Goal: Information Seeking & Learning: Learn about a topic

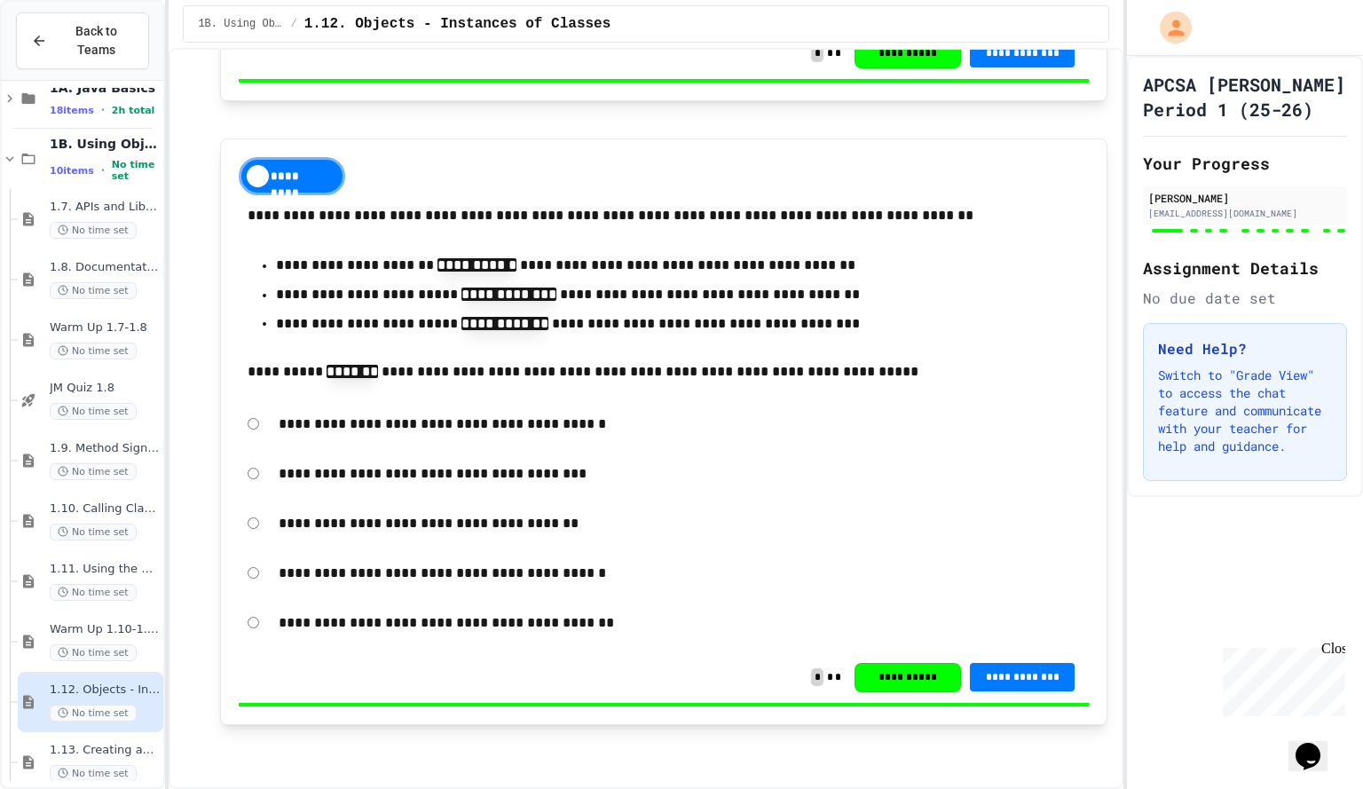
scroll to position [51, 0]
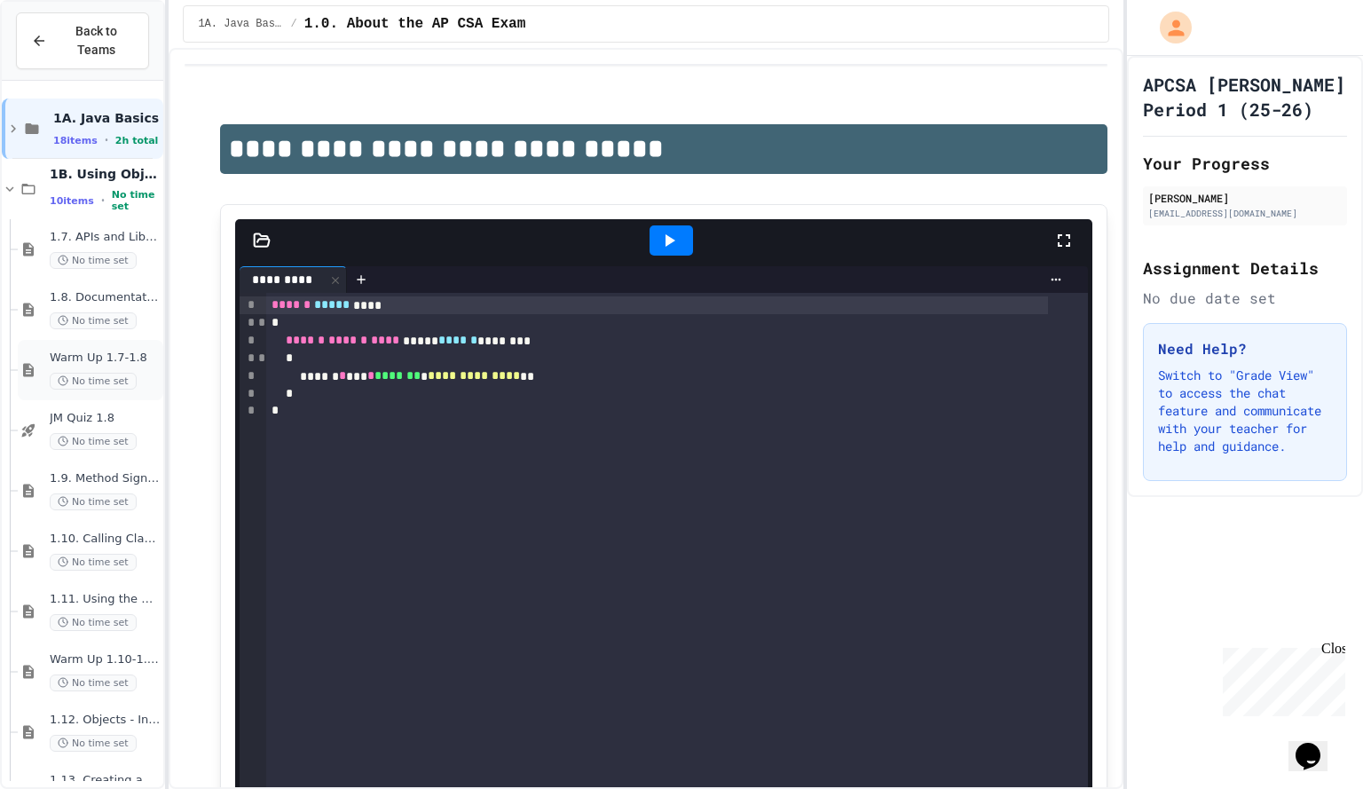
scroll to position [51, 0]
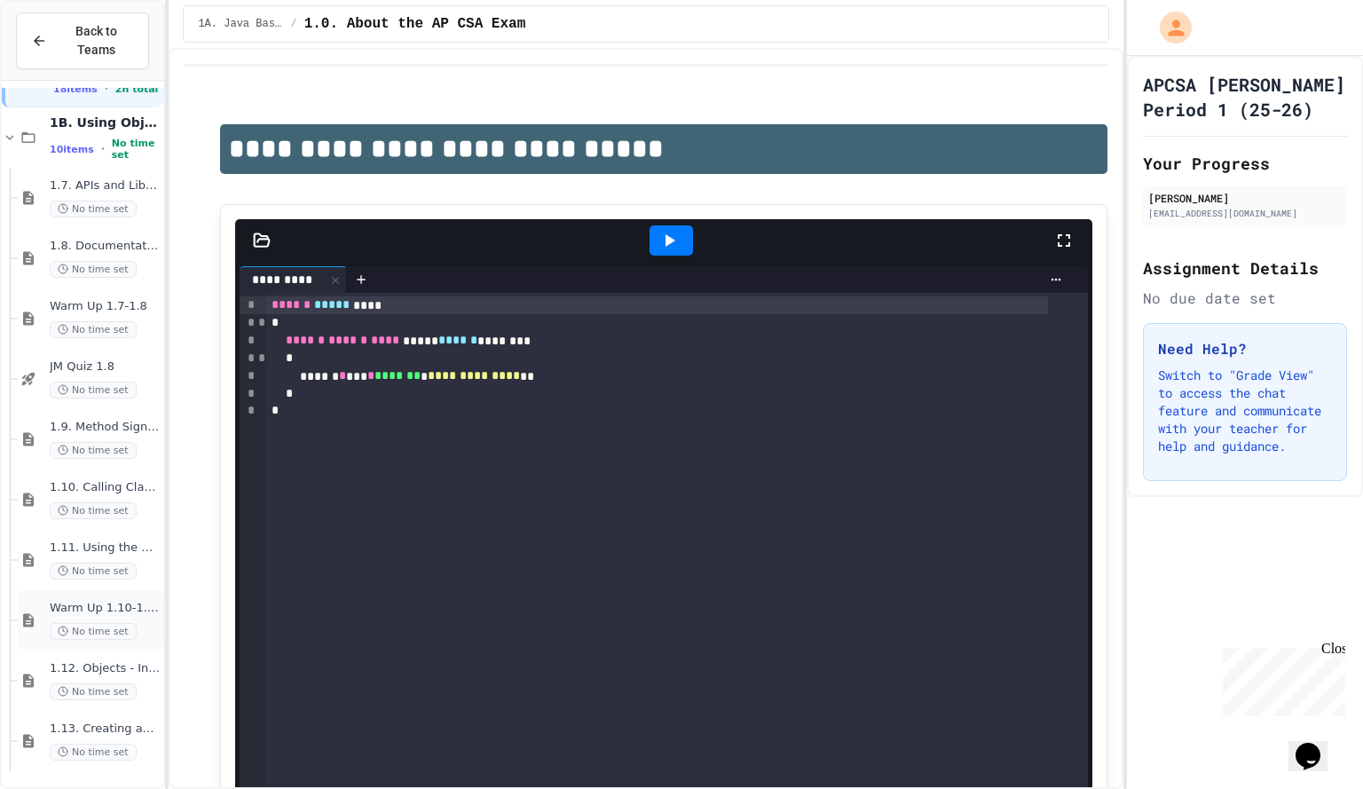
click at [44, 606] on div "Warm Up 1.10-1.11 No time set" at bounding box center [91, 620] width 146 height 60
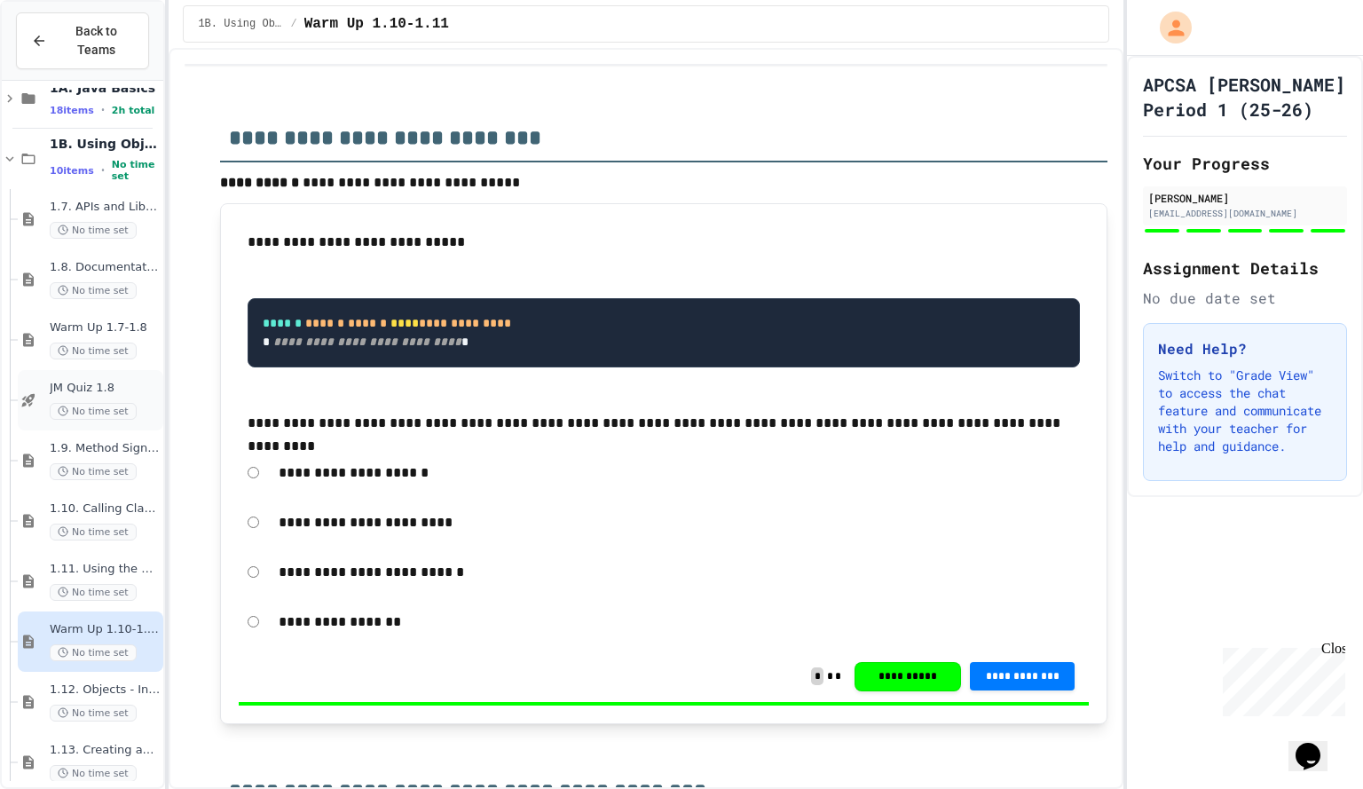
click at [123, 395] on div "JM Quiz 1.8 No time set" at bounding box center [105, 400] width 110 height 39
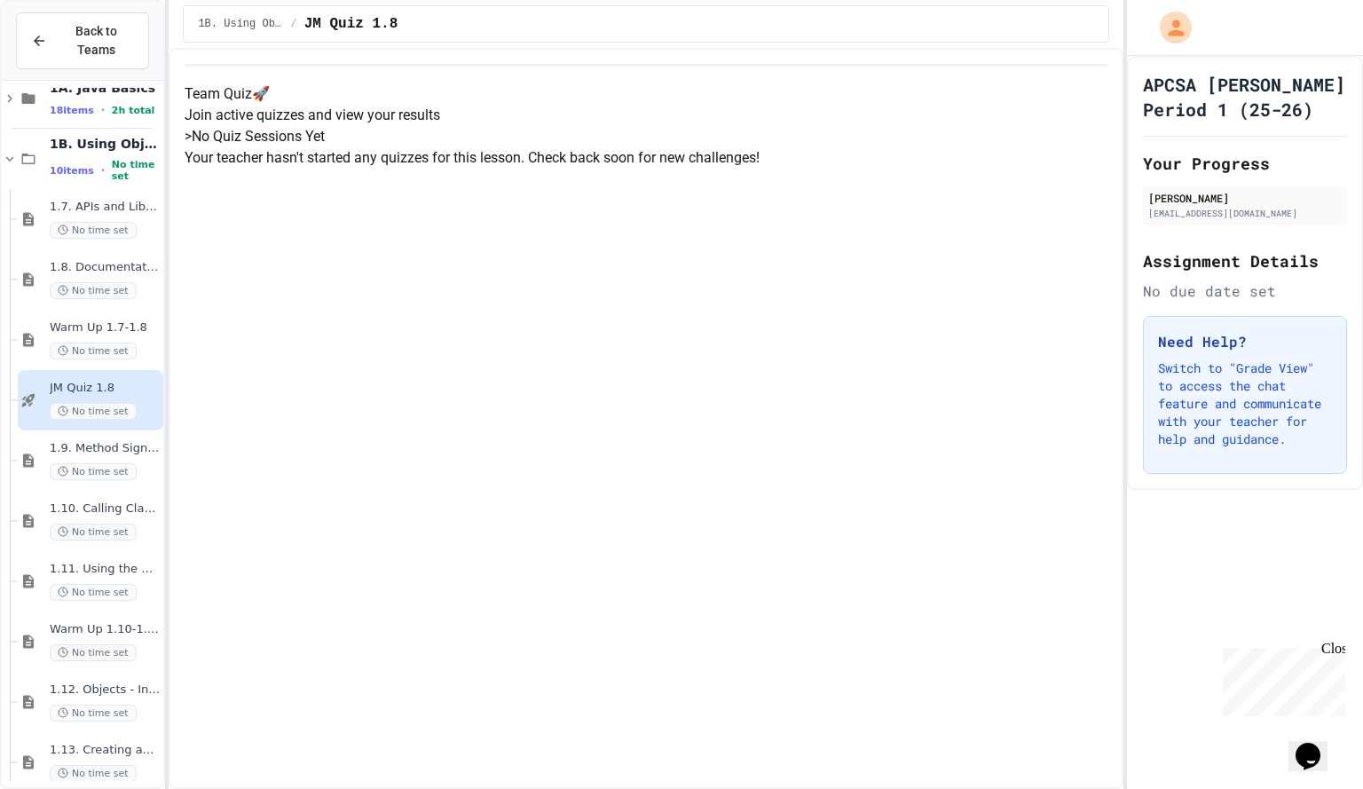
click at [126, 318] on div "Warm Up 1.7-1.8 No time set" at bounding box center [91, 340] width 146 height 60
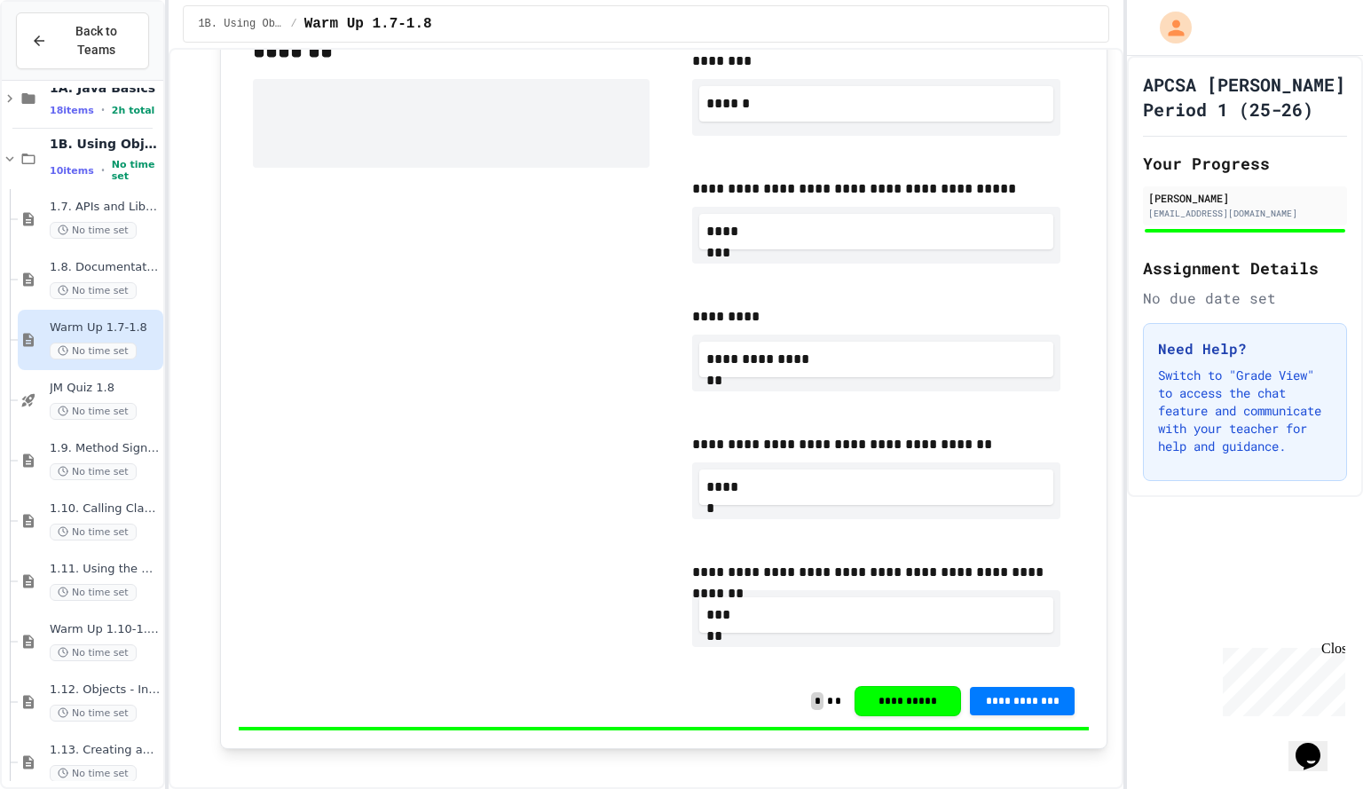
scroll to position [323, 0]
